Goal: Information Seeking & Learning: Learn about a topic

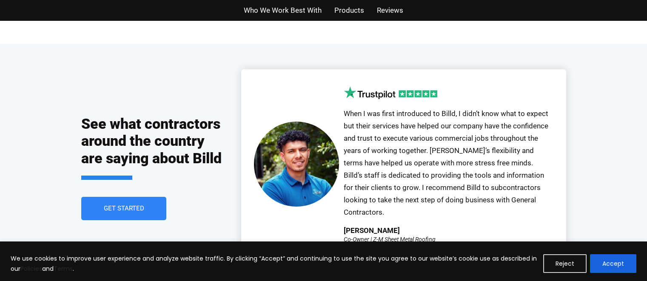
scroll to position [1843, 0]
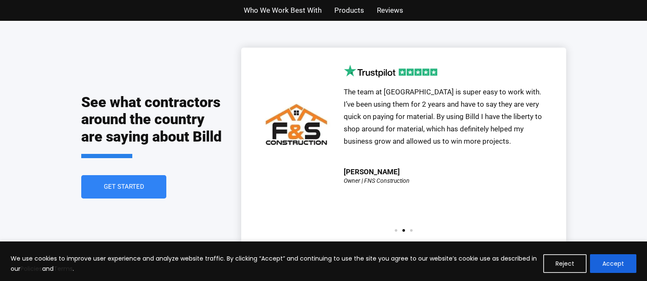
click at [273, 14] on span "Who We Work Best With" at bounding box center [283, 10] width 78 height 12
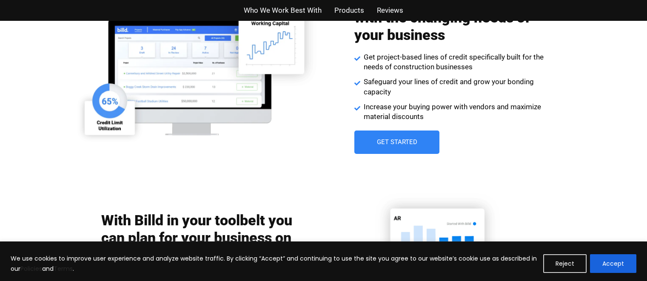
scroll to position [1243, 0]
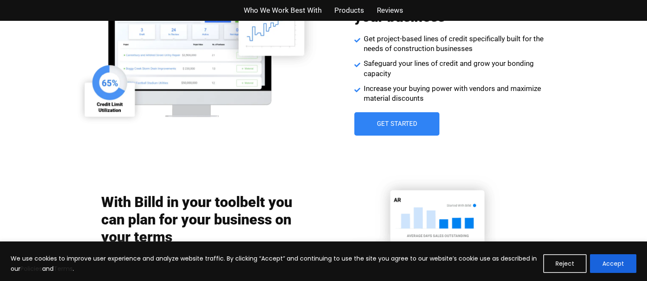
click at [362, 7] on span "Products" at bounding box center [350, 10] width 30 height 12
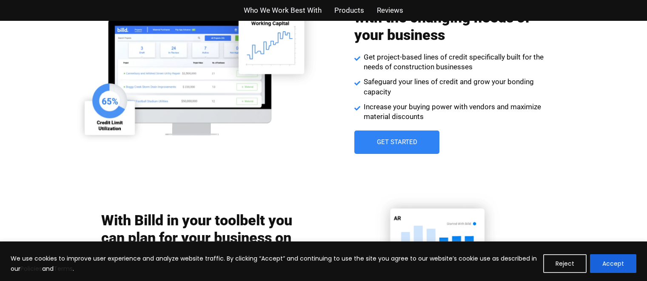
scroll to position [1243, 0]
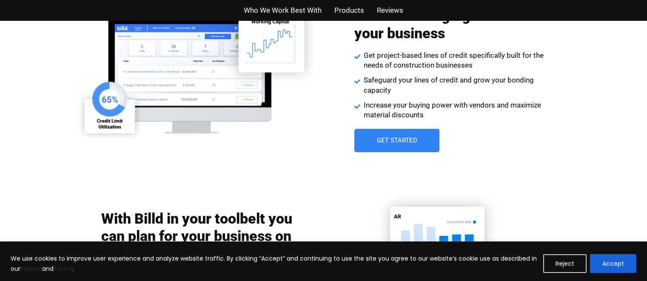
click at [397, 131] on link "Get Started" at bounding box center [397, 140] width 85 height 23
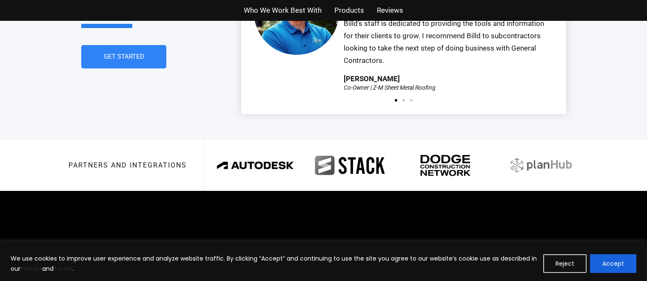
scroll to position [2041, 0]
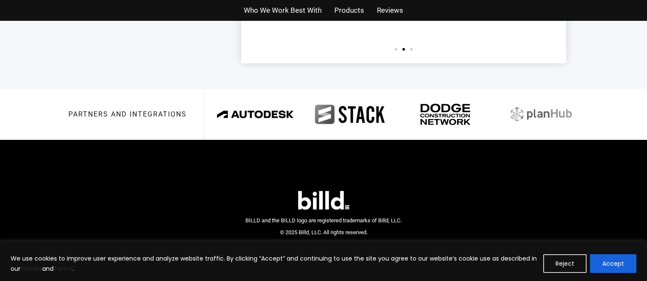
click at [336, 243] on link "Privacy Policy" at bounding box center [342, 247] width 33 height 9
